Goal: Navigation & Orientation: Find specific page/section

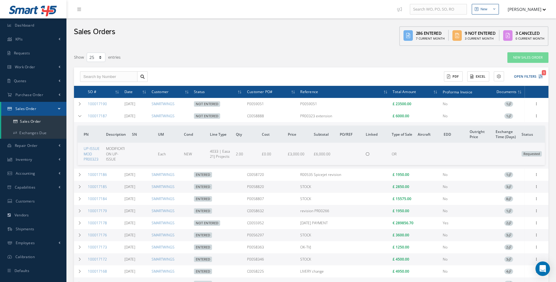
select select "25"
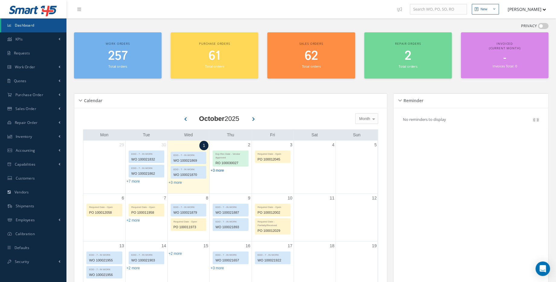
click at [221, 171] on link "+3 more" at bounding box center [216, 170] width 13 height 4
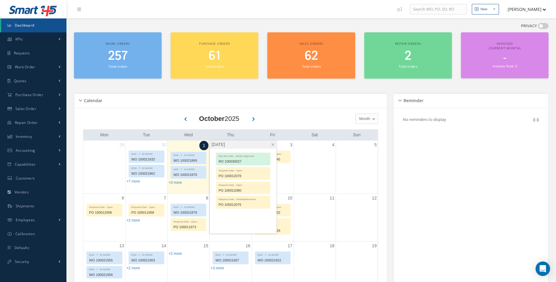
click at [143, 53] on h2 "257" at bounding box center [118, 56] width 82 height 14
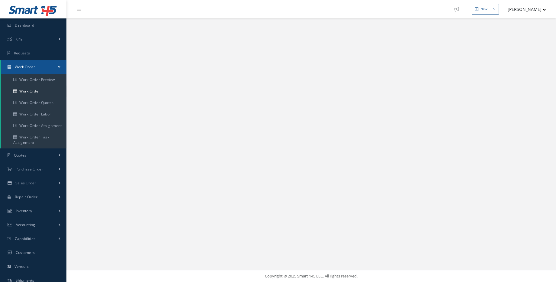
select select "25"
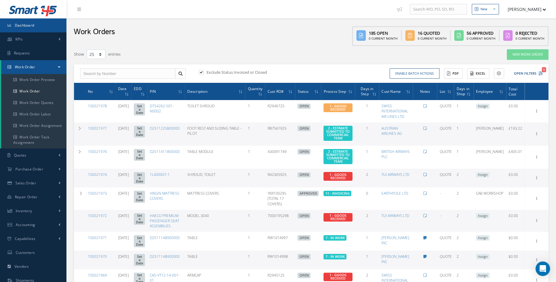
click at [39, 29] on link "Dashboard" at bounding box center [33, 25] width 66 height 14
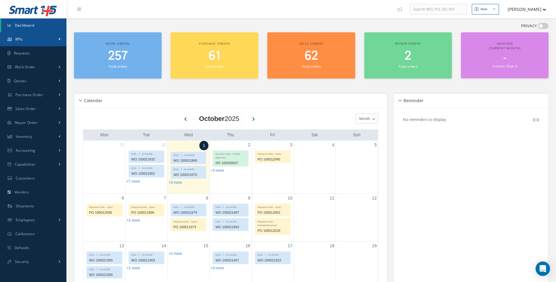
click at [53, 42] on link "KPIs" at bounding box center [33, 39] width 66 height 14
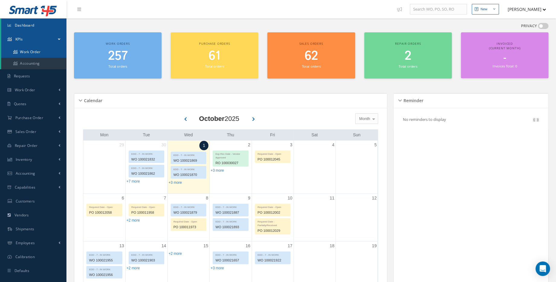
click at [49, 53] on link "Work Order" at bounding box center [33, 51] width 65 height 11
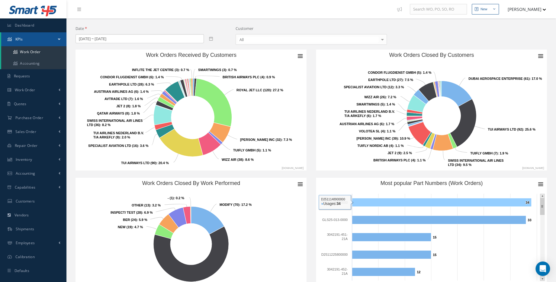
scroll to position [27, 0]
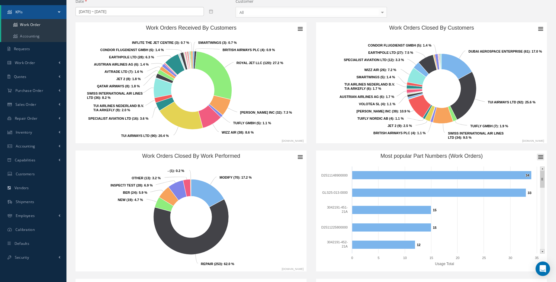
click at [540, 157] on rect "Most popular Part Numbers (Work Orders)" at bounding box center [540, 157] width 7 height 7
click at [276, 182] on rect "Work Orders Closed By Work Performed" at bounding box center [190, 210] width 231 height 121
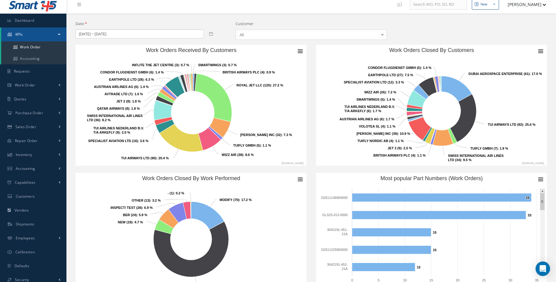
scroll to position [0, 0]
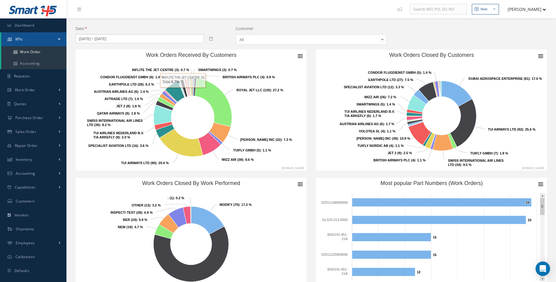
click at [242, 43] on div "All" at bounding box center [311, 39] width 151 height 11
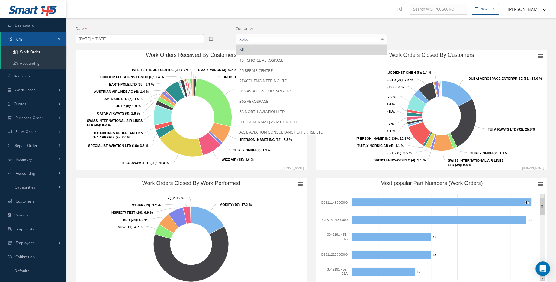
click at [242, 43] on div at bounding box center [311, 39] width 151 height 11
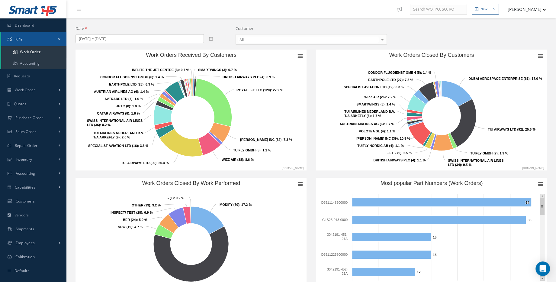
click at [412, 30] on div "Date 07/01/2025 ~ 10/01/2025 Customer All All 1ST CHOICE AEROSPACE 25 REPAIR CE…" at bounding box center [311, 38] width 480 height 24
click at [28, 63] on link "Accounting" at bounding box center [33, 63] width 65 height 11
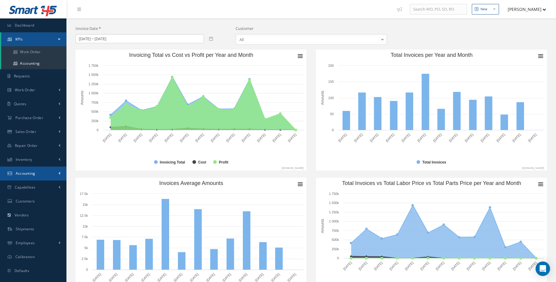
click at [48, 175] on link "Accounting" at bounding box center [33, 173] width 66 height 14
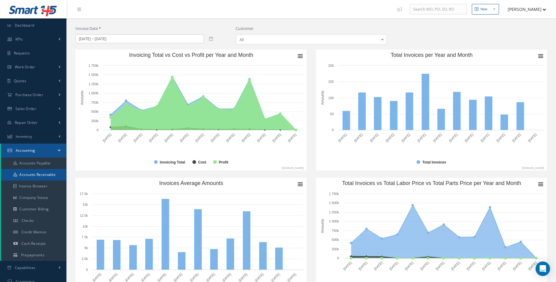
click at [51, 177] on link "Accounts Receivable" at bounding box center [33, 174] width 65 height 11
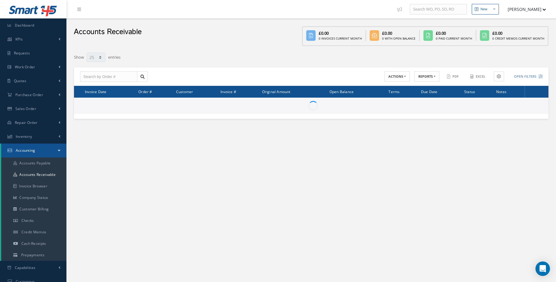
select select "25"
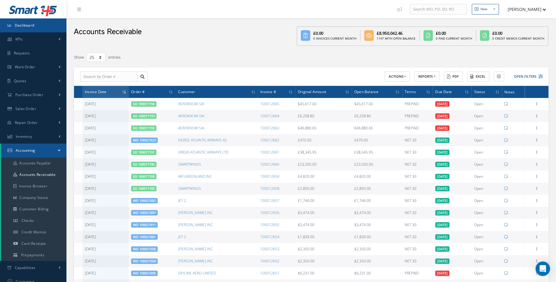
click at [32, 27] on span "Dashboard" at bounding box center [25, 25] width 20 height 5
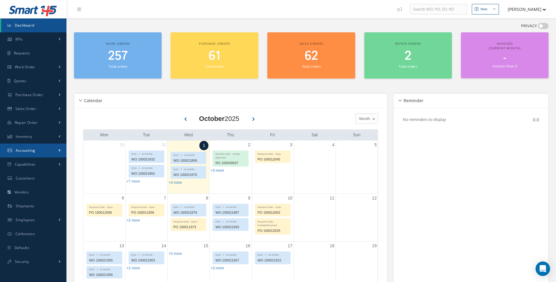
click at [39, 153] on link "Accounting" at bounding box center [33, 150] width 66 height 14
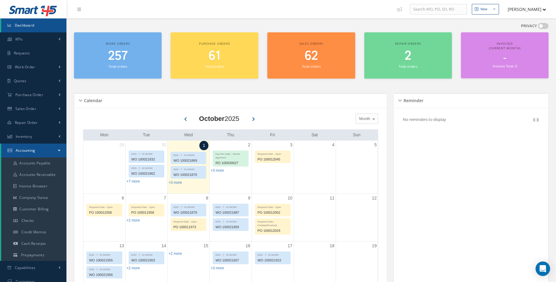
click at [39, 146] on link "Accounting" at bounding box center [33, 150] width 65 height 14
